Goal: Information Seeking & Learning: Check status

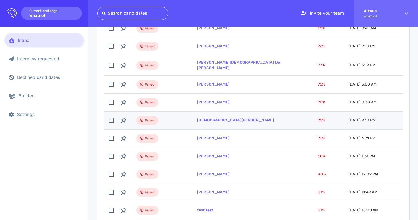
scroll to position [201, 0]
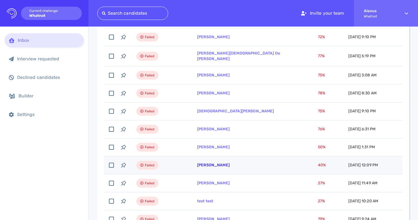
click at [205, 163] on link "Cathy Kilduff" at bounding box center [213, 164] width 33 height 5
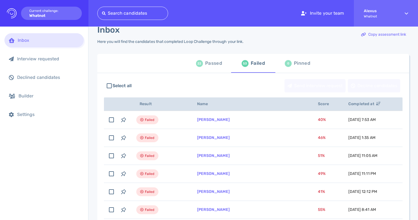
scroll to position [15, 0]
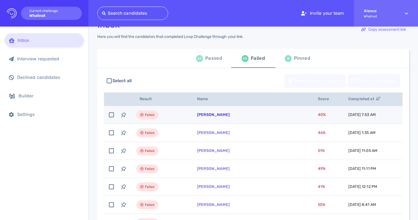
click at [199, 117] on link "Diogenes Vanderlei" at bounding box center [213, 114] width 33 height 5
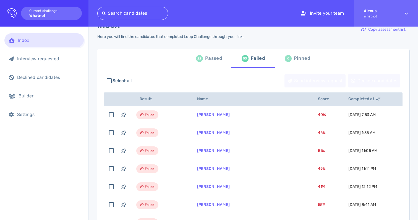
click at [210, 58] on div "Passed" at bounding box center [213, 58] width 17 height 8
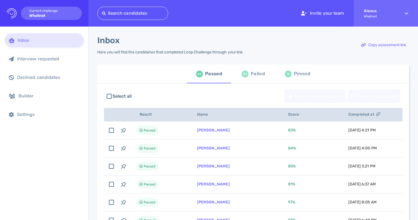
click at [243, 78] on div "53 Failed" at bounding box center [252, 73] width 23 height 15
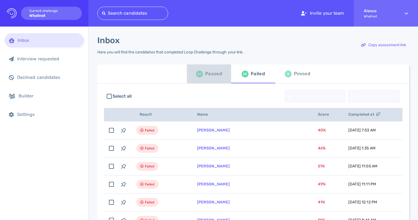
click at [211, 76] on div "Passed" at bounding box center [213, 74] width 17 height 8
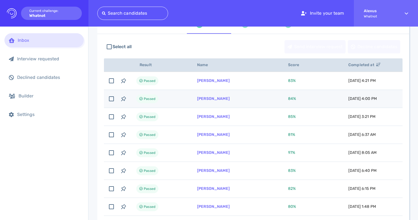
scroll to position [2, 0]
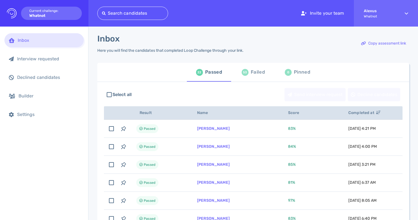
click at [253, 77] on div "53 Failed" at bounding box center [252, 71] width 23 height 15
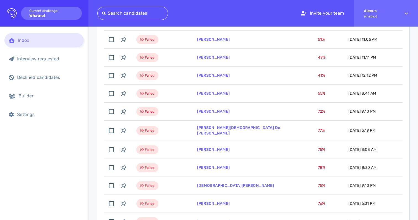
scroll to position [134, 0]
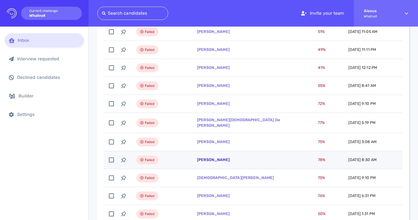
click at [202, 157] on link "[PERSON_NAME]" at bounding box center [213, 159] width 33 height 5
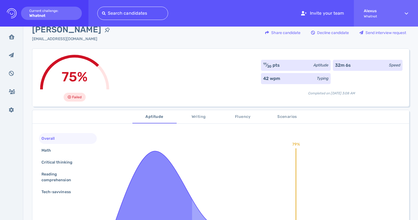
scroll to position [10, 0]
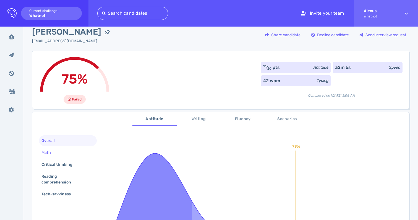
click at [50, 155] on div "Math" at bounding box center [48, 152] width 17 height 8
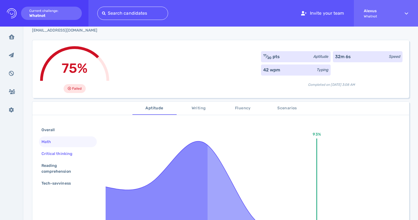
scroll to position [24, 0]
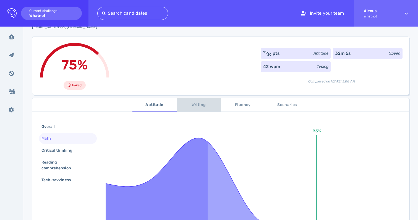
click at [194, 105] on span "Writing" at bounding box center [199, 104] width 38 height 7
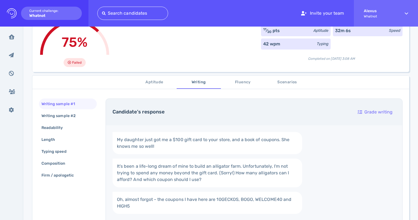
scroll to position [43, 0]
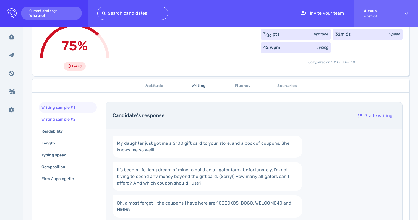
click at [71, 122] on div "Writing sample #2" at bounding box center [61, 119] width 42 height 8
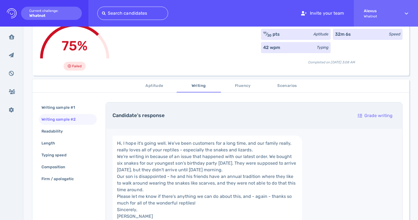
click at [286, 83] on span "Scenarios" at bounding box center [287, 85] width 38 height 7
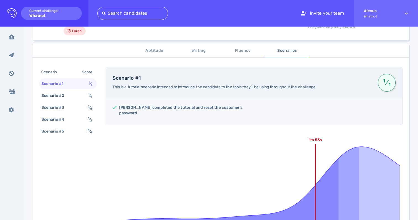
scroll to position [79, 0]
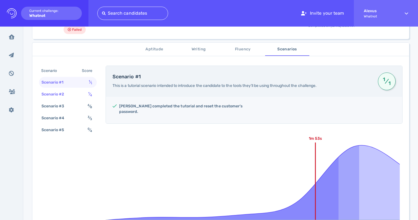
click at [81, 96] on div "Scenario #2 1 ⁄ 4" at bounding box center [68, 94] width 58 height 11
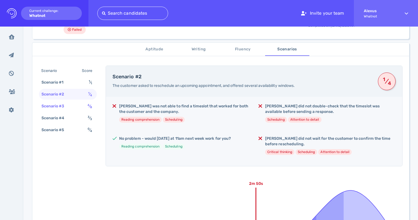
click at [70, 107] on div "Scenario #3" at bounding box center [55, 106] width 31 height 8
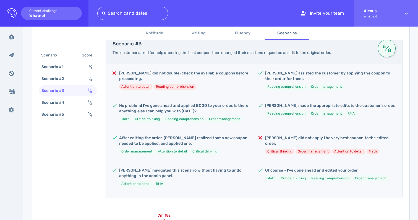
scroll to position [111, 0]
click at [87, 104] on div "3 ⁄ 3" at bounding box center [90, 102] width 9 height 8
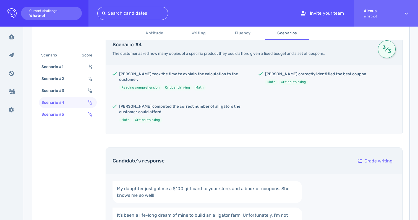
click at [85, 113] on div "Scenario #5 0 ⁄ 4" at bounding box center [68, 114] width 58 height 11
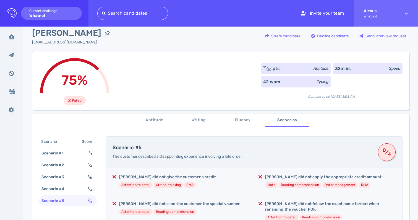
scroll to position [0, 0]
